Goal: Information Seeking & Learning: Learn about a topic

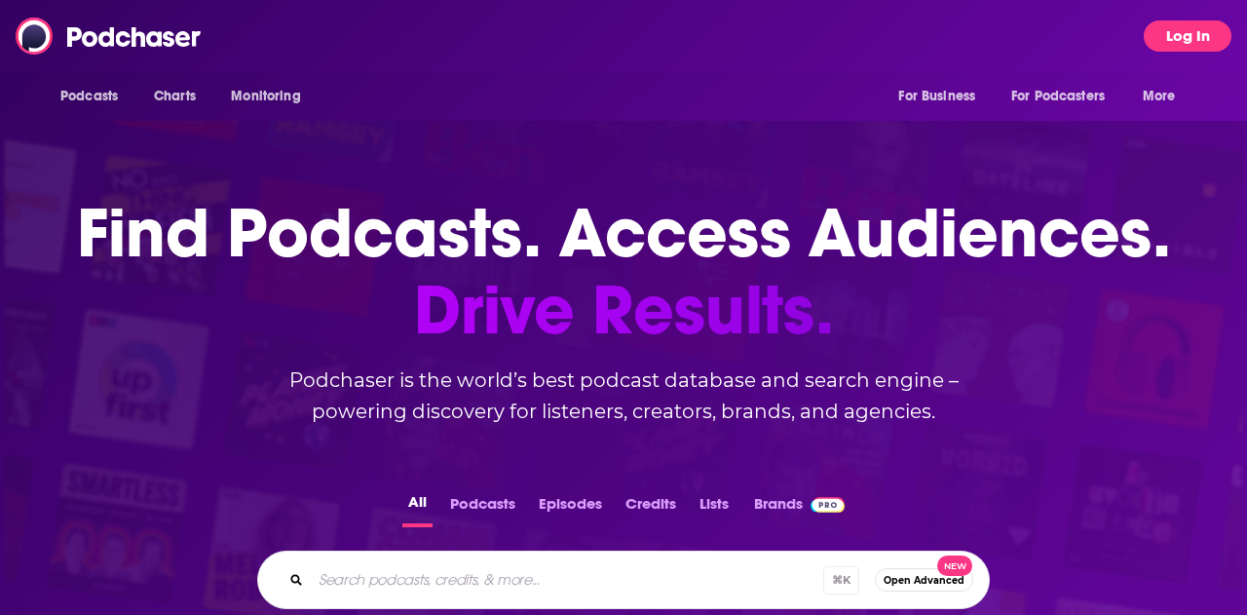
click at [1189, 33] on button "Log In" at bounding box center [1188, 35] width 88 height 31
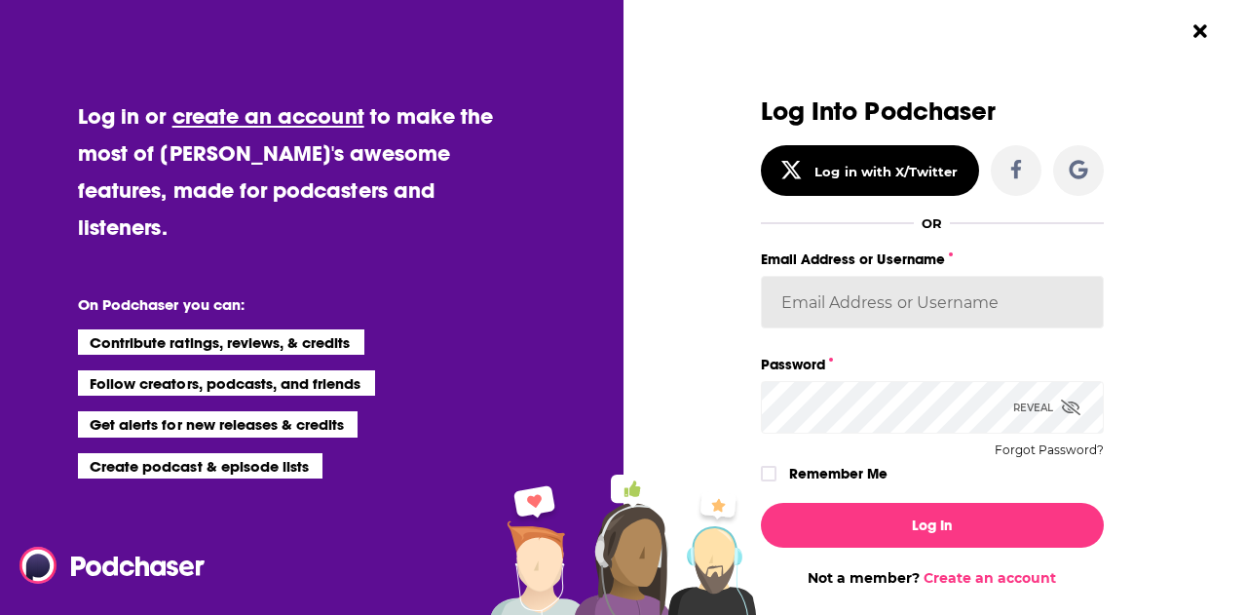
type input "[EMAIL_ADDRESS][DOMAIN_NAME]"
click at [936, 555] on div "Log In Not a member? Create an account" at bounding box center [932, 536] width 343 height 99
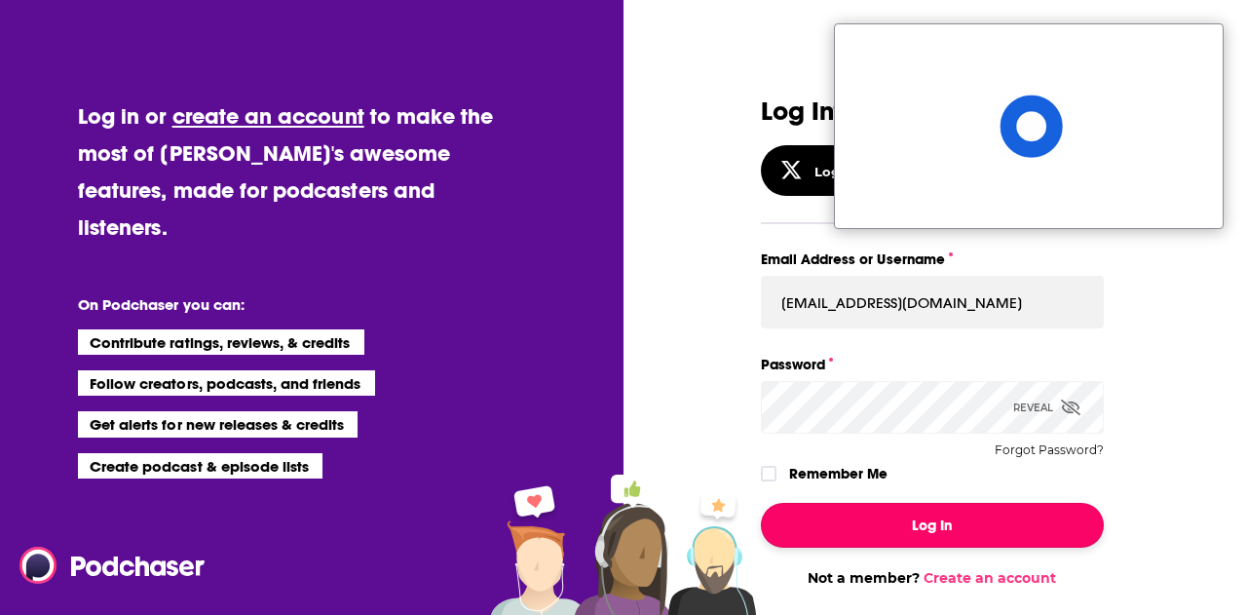
click at [935, 527] on button "Log In" at bounding box center [932, 525] width 343 height 45
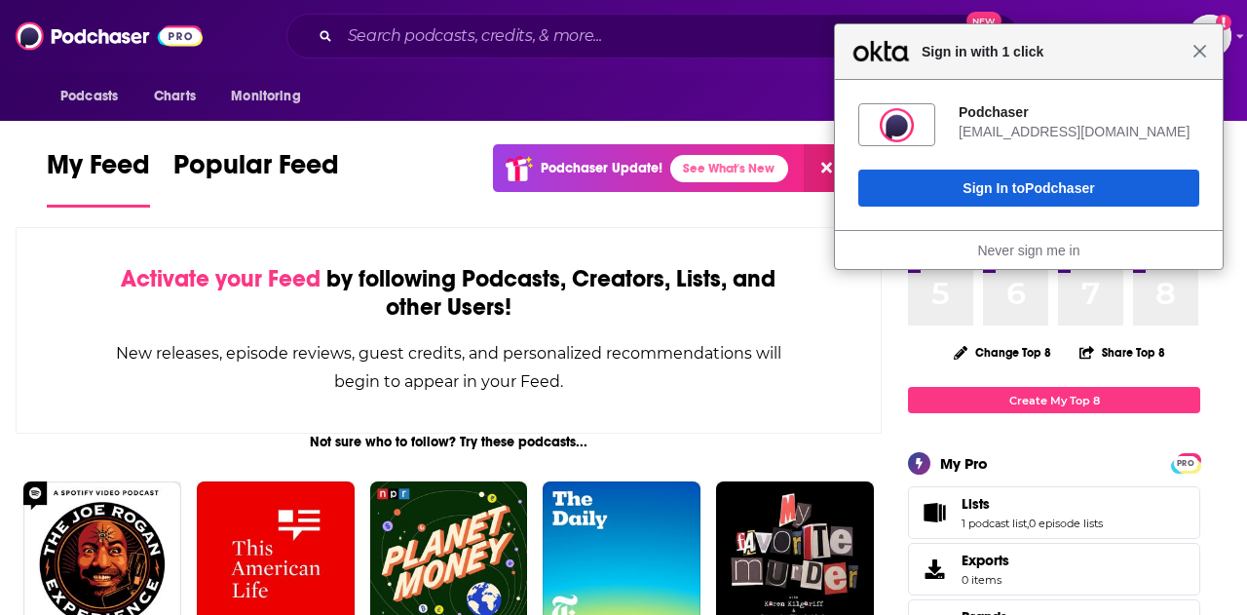
click at [1196, 55] on span "Close" at bounding box center [1199, 51] width 15 height 15
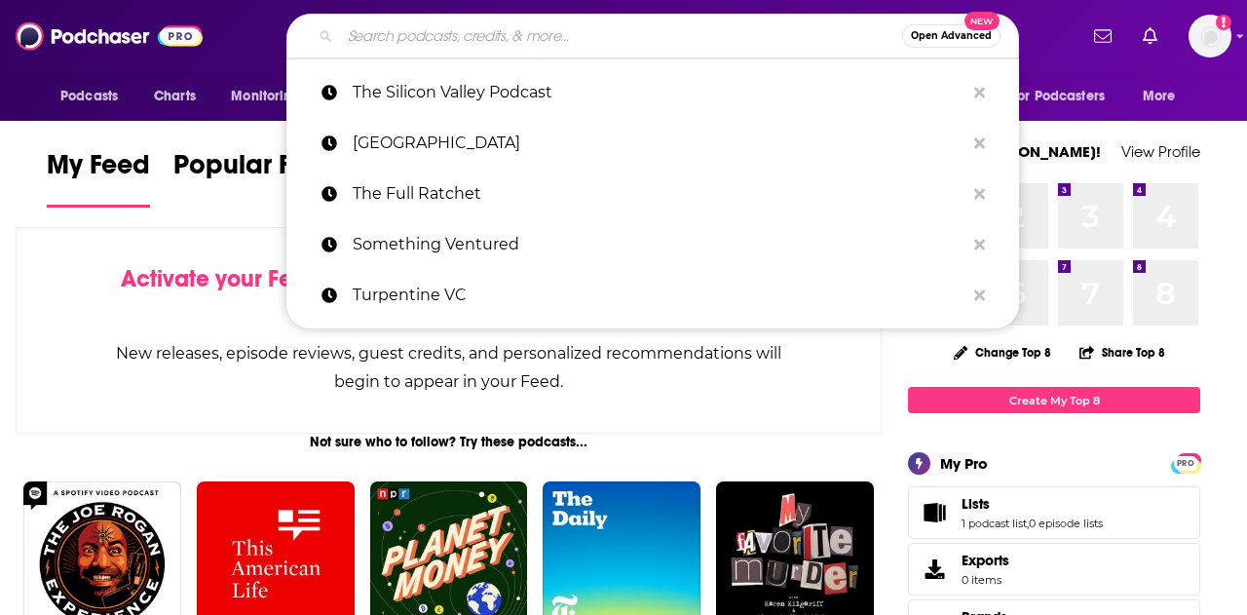
click at [455, 39] on input "Search podcasts, credits, & more..." at bounding box center [621, 35] width 562 height 31
click at [92, 95] on span "Podcasts" at bounding box center [88, 96] width 57 height 27
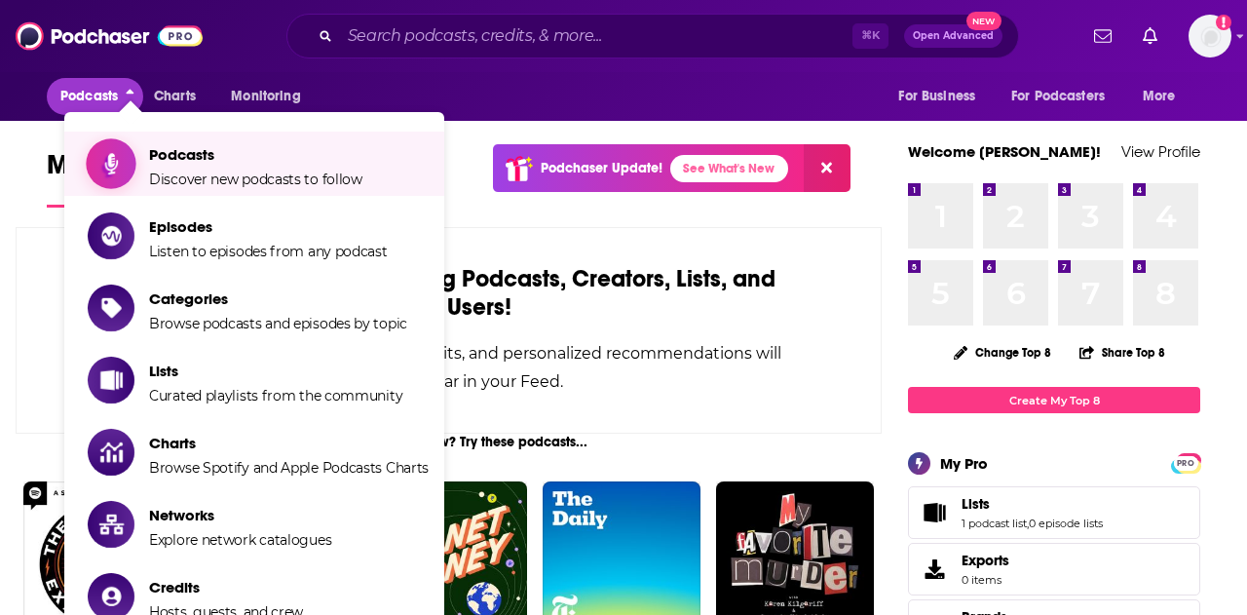
click at [166, 165] on span "Podcasts Discover new podcasts to follow" at bounding box center [255, 163] width 213 height 49
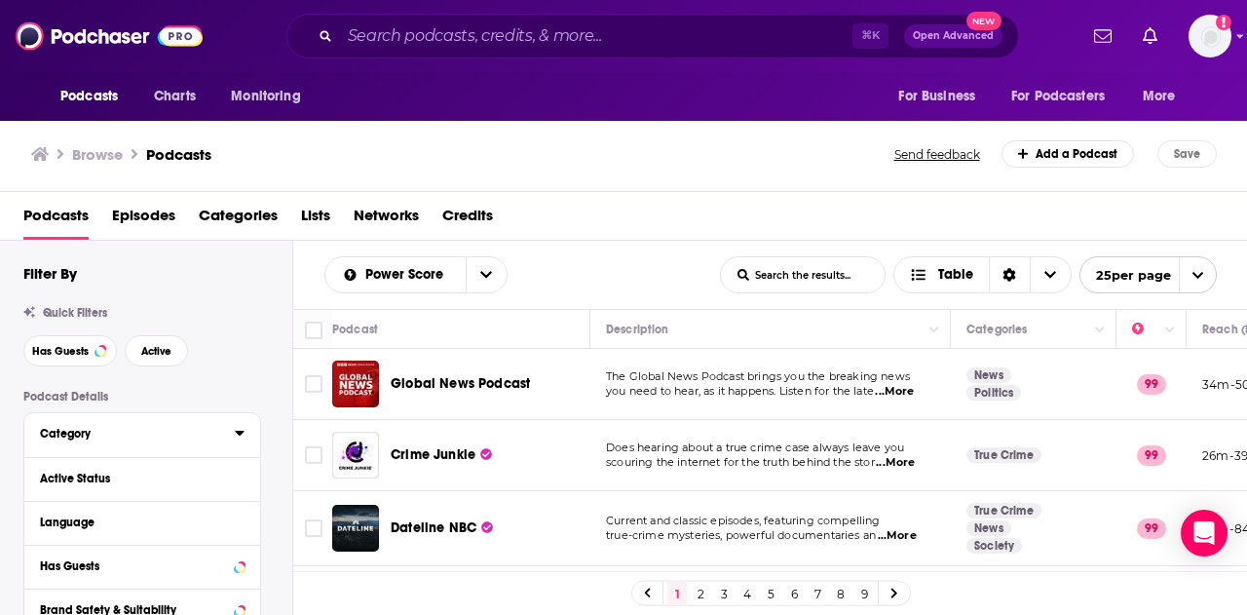
click at [94, 434] on div "Category" at bounding box center [131, 434] width 182 height 14
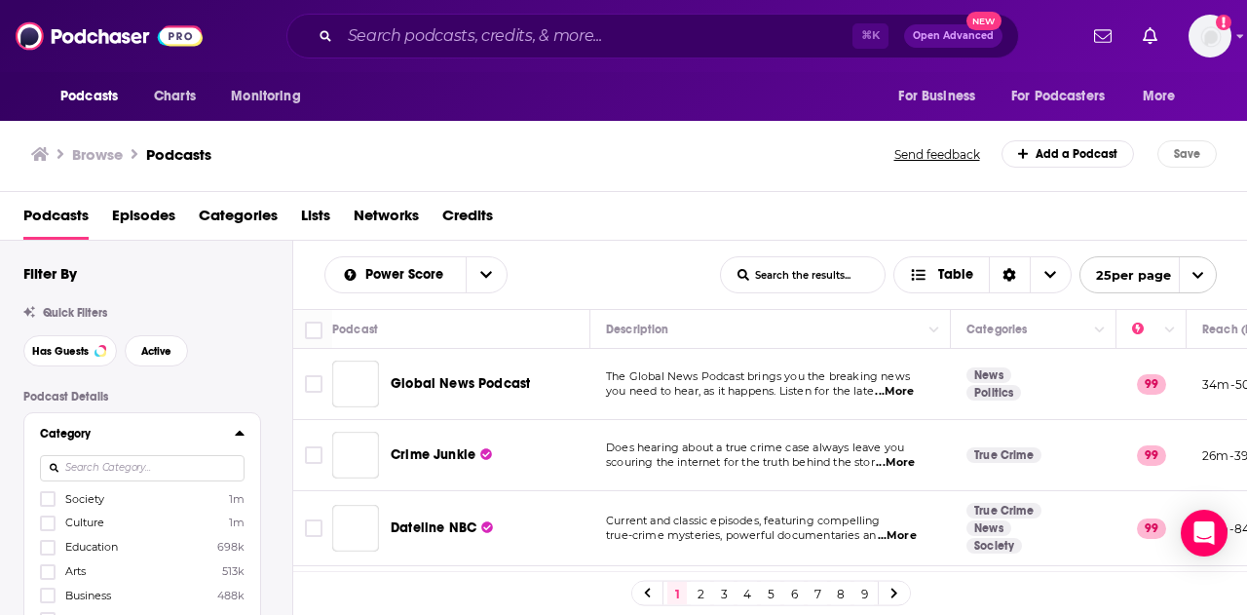
scroll to position [116, 0]
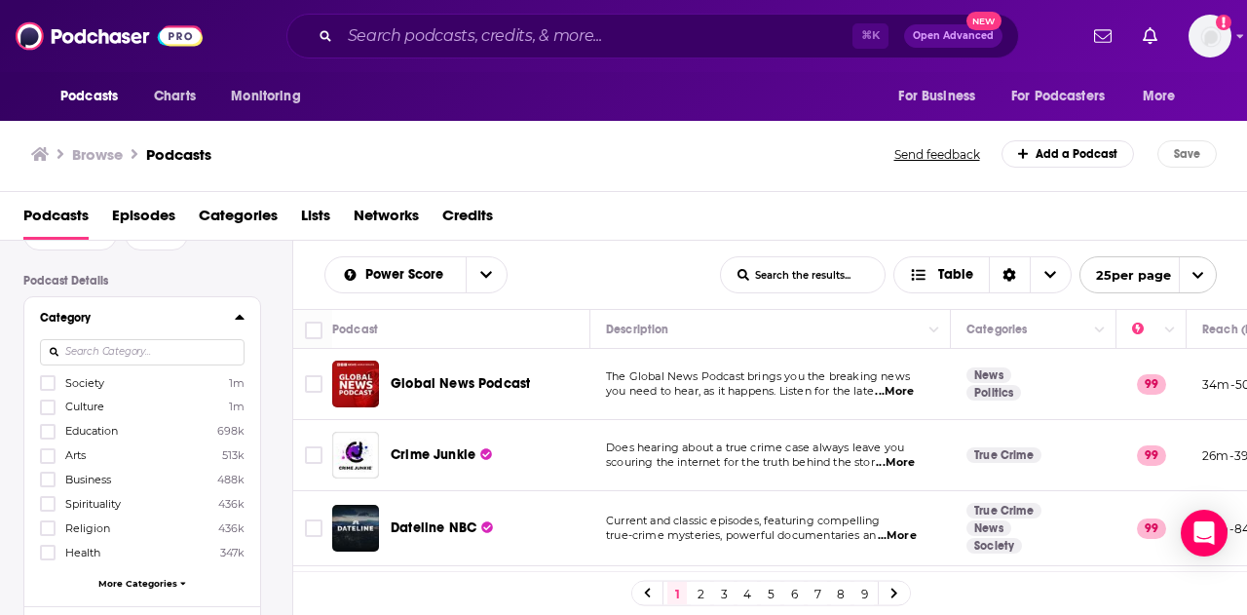
click at [150, 348] on input at bounding box center [142, 352] width 205 height 26
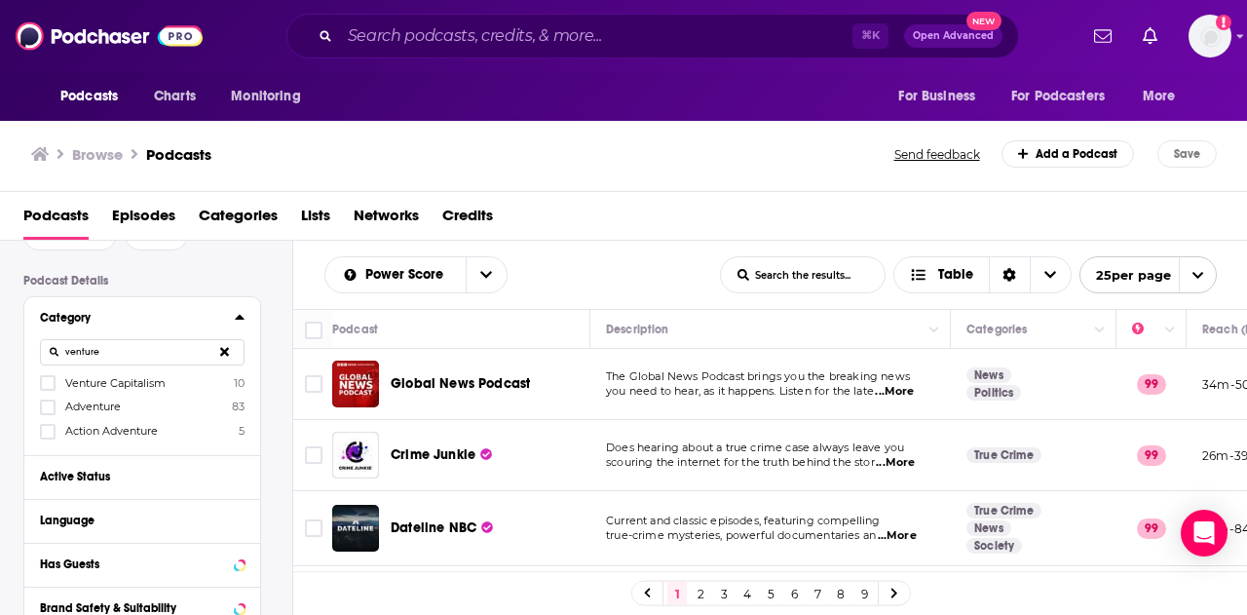
type input "venture"
click at [131, 385] on span "Venture Capitalism" at bounding box center [115, 383] width 100 height 14
click at [48, 389] on input "multiSelectOption-venture-capitalism-category-0" at bounding box center [48, 389] width 0 height 0
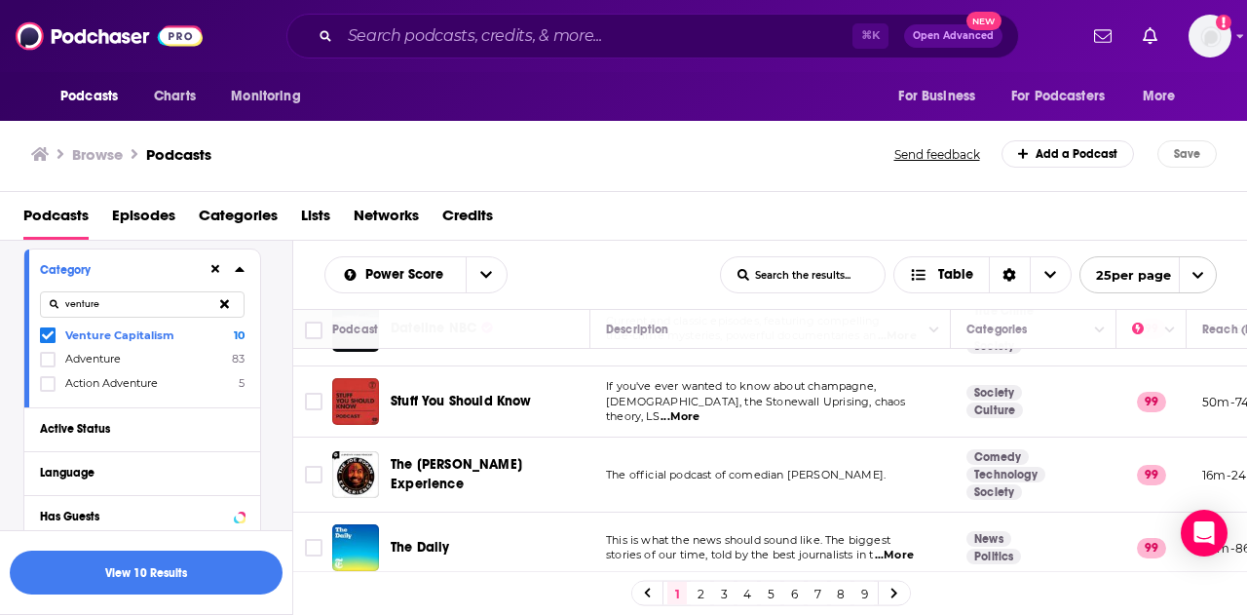
scroll to position [0, 0]
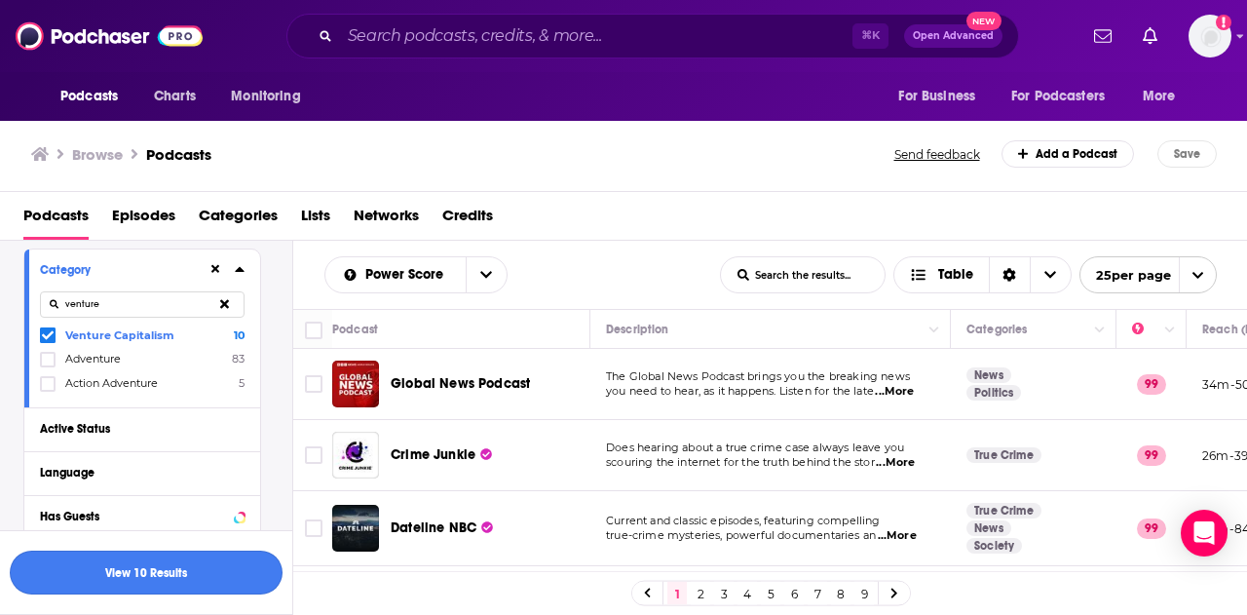
click at [133, 560] on button "View 10 Results" at bounding box center [146, 572] width 273 height 44
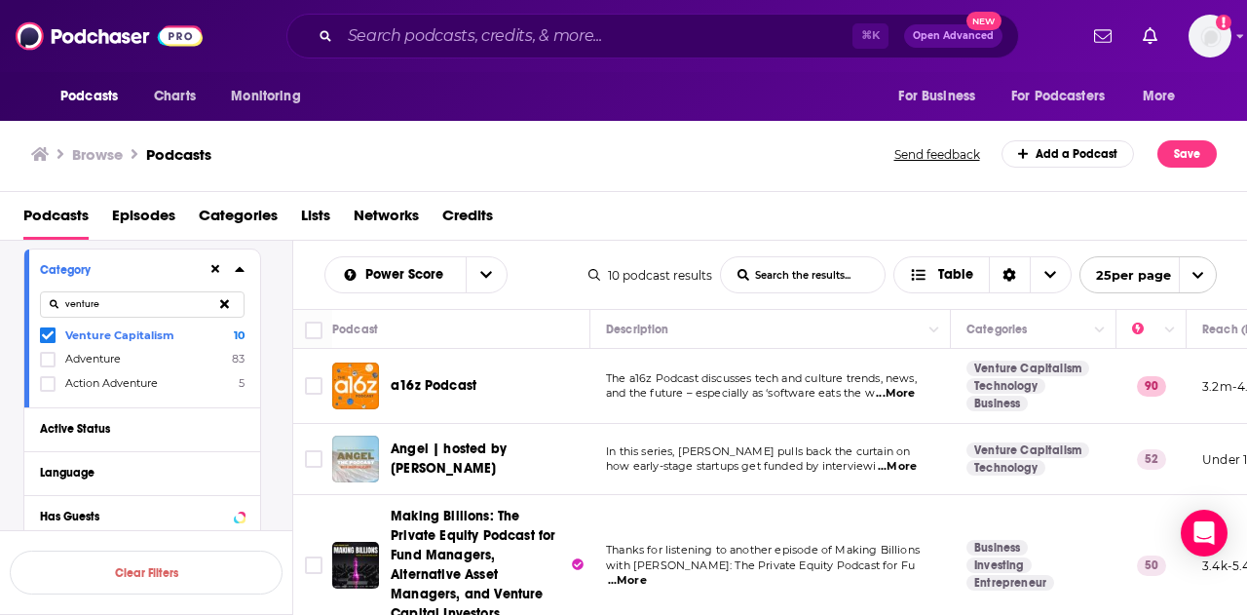
click at [900, 463] on span "...More" at bounding box center [897, 467] width 39 height 16
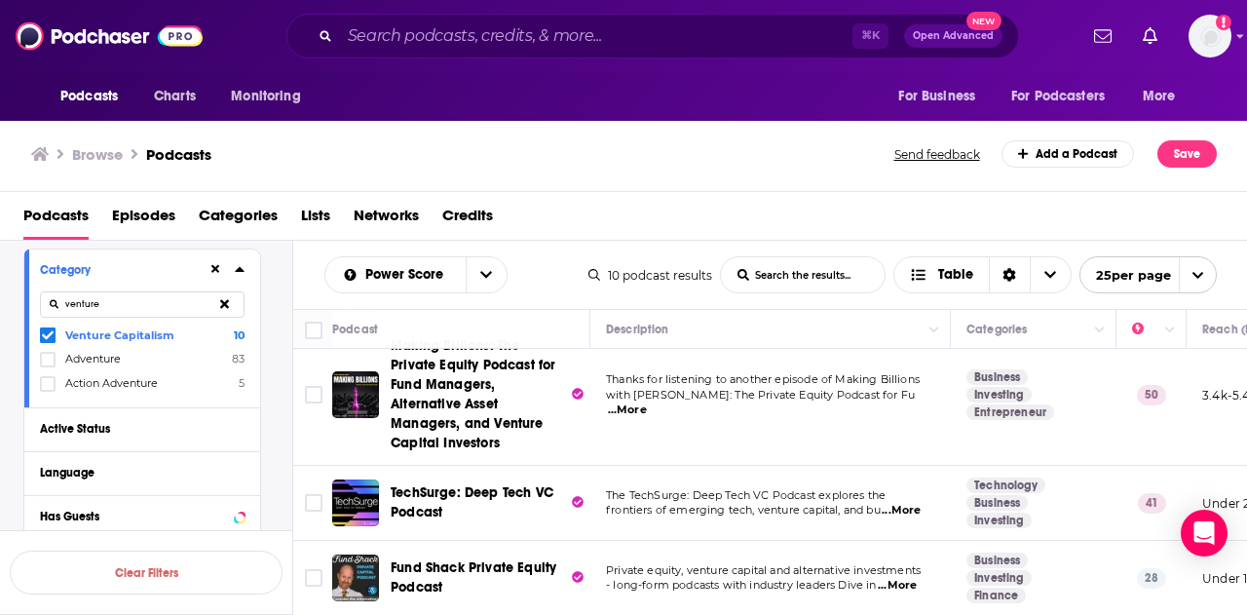
scroll to position [172, 0]
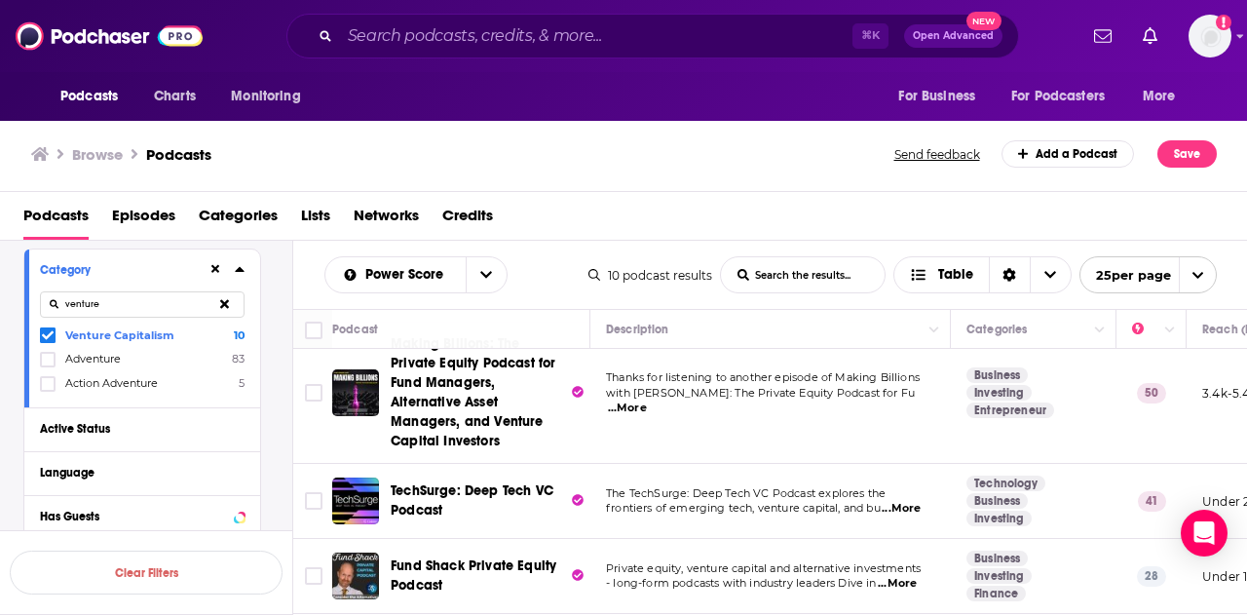
click at [908, 501] on span "...More" at bounding box center [901, 509] width 39 height 16
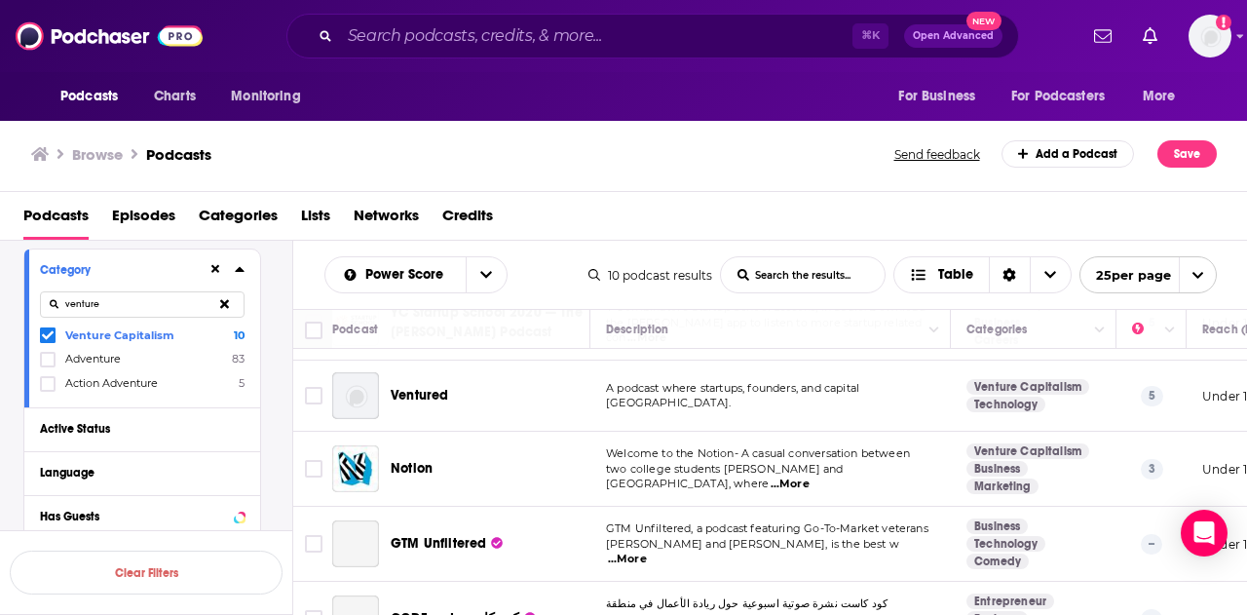
scroll to position [521, 0]
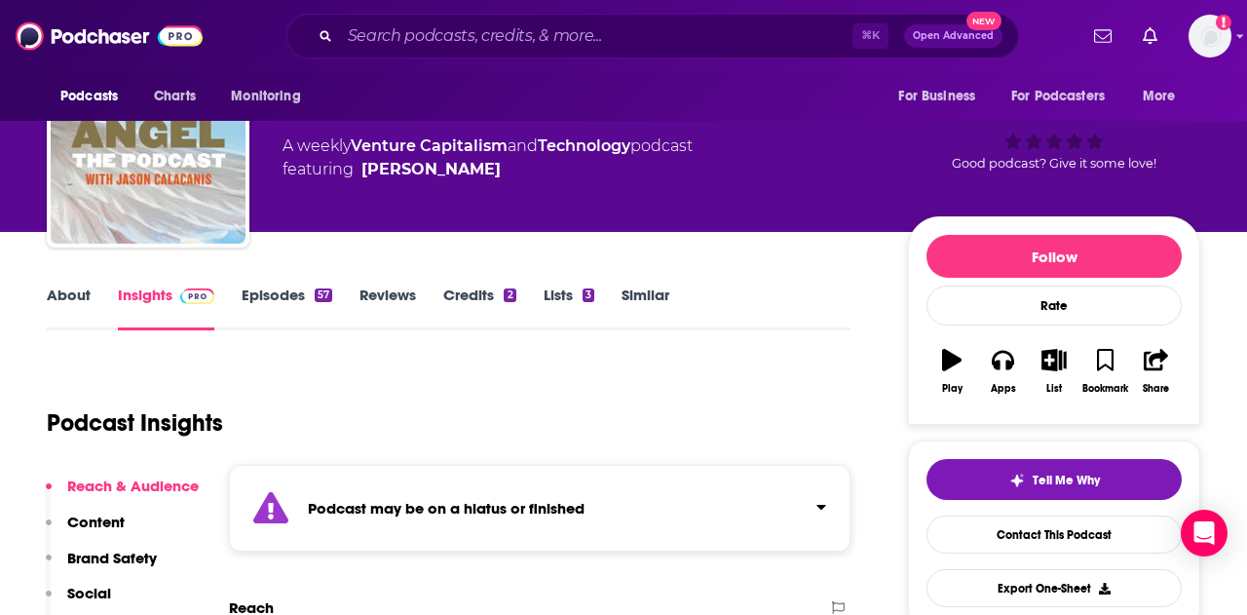
scroll to position [88, 0]
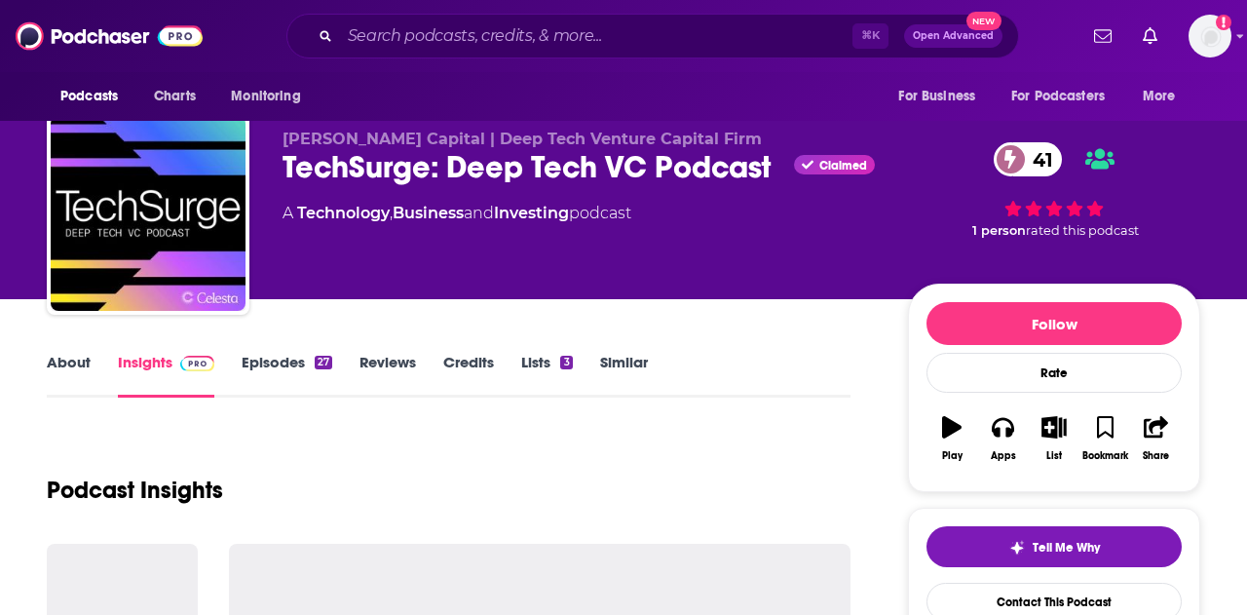
scroll to position [21, 0]
